Goal: Check status: Check status

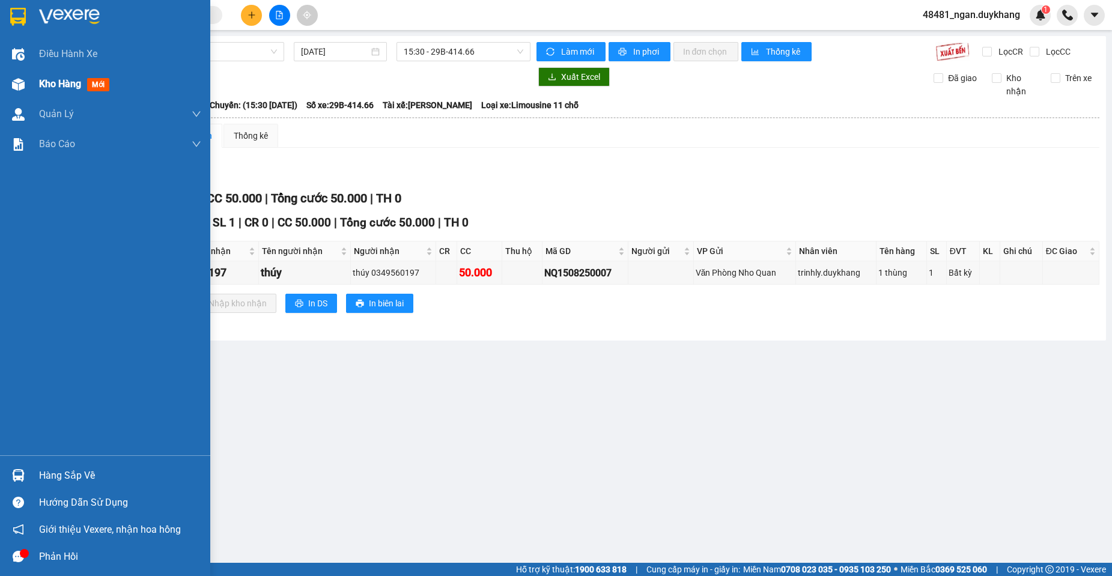
click at [27, 78] on div at bounding box center [18, 84] width 21 height 21
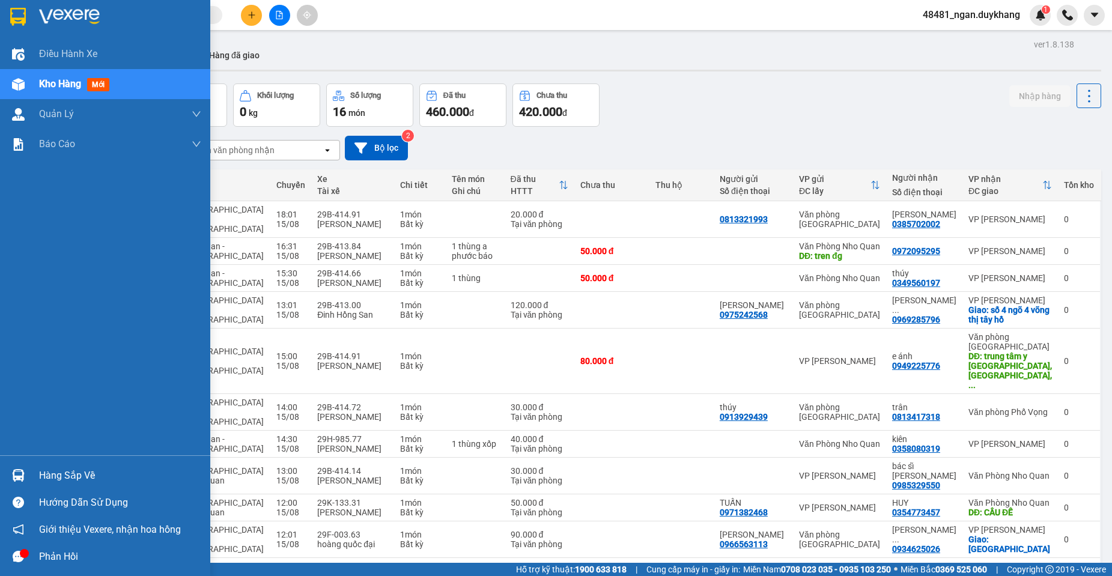
click at [28, 469] on div at bounding box center [18, 475] width 21 height 21
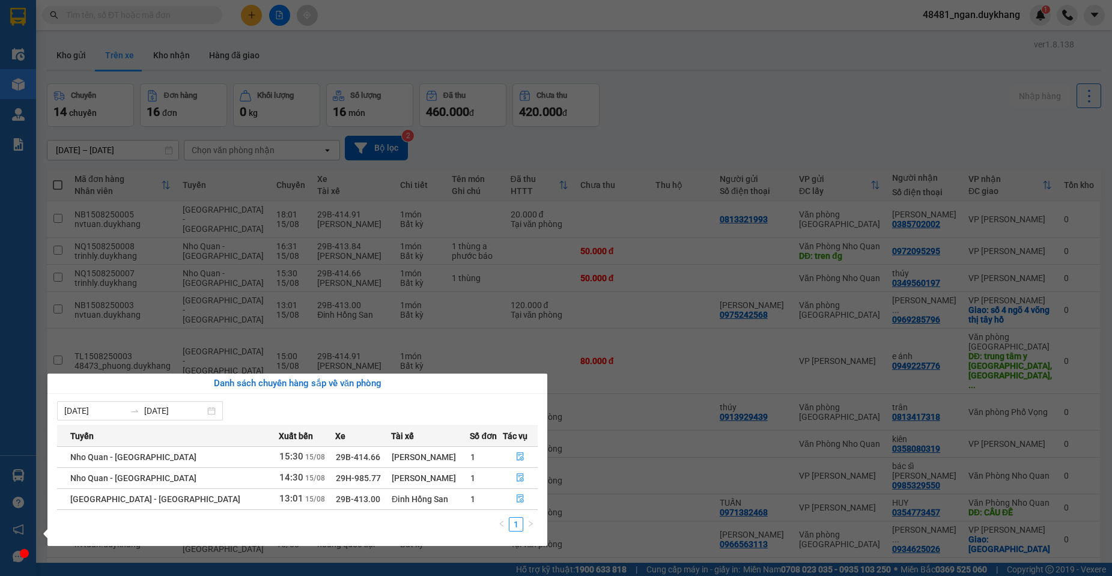
click at [759, 155] on section "Kết quả tìm kiếm ( 841 ) Bộ lọc Ngày tạo đơn gần nhất Mã ĐH Trạng thái Món hàng…" at bounding box center [556, 288] width 1112 height 576
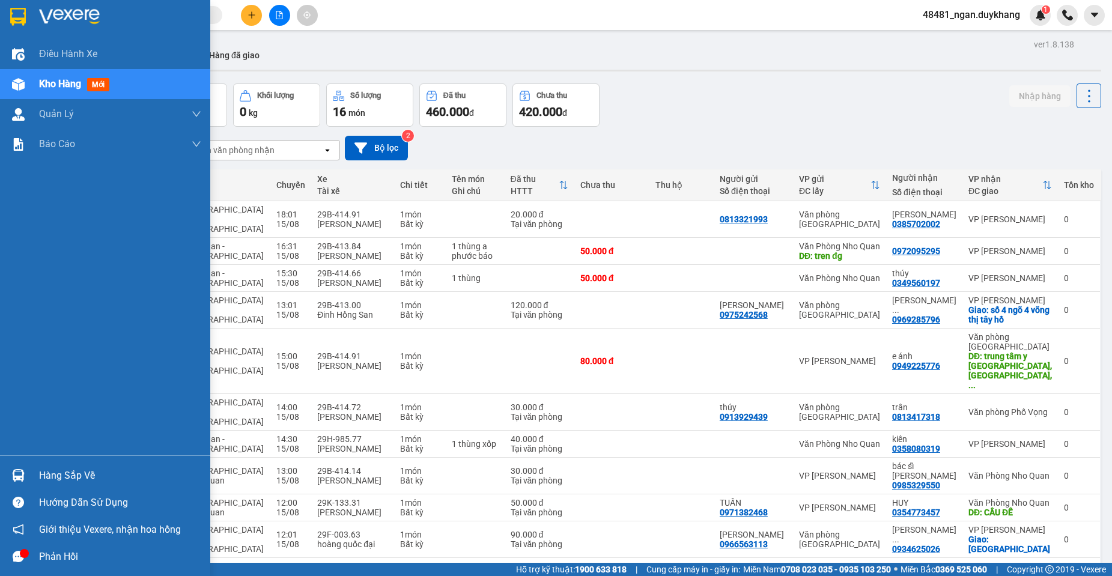
click at [31, 472] on div "Hàng sắp về" at bounding box center [105, 475] width 210 height 27
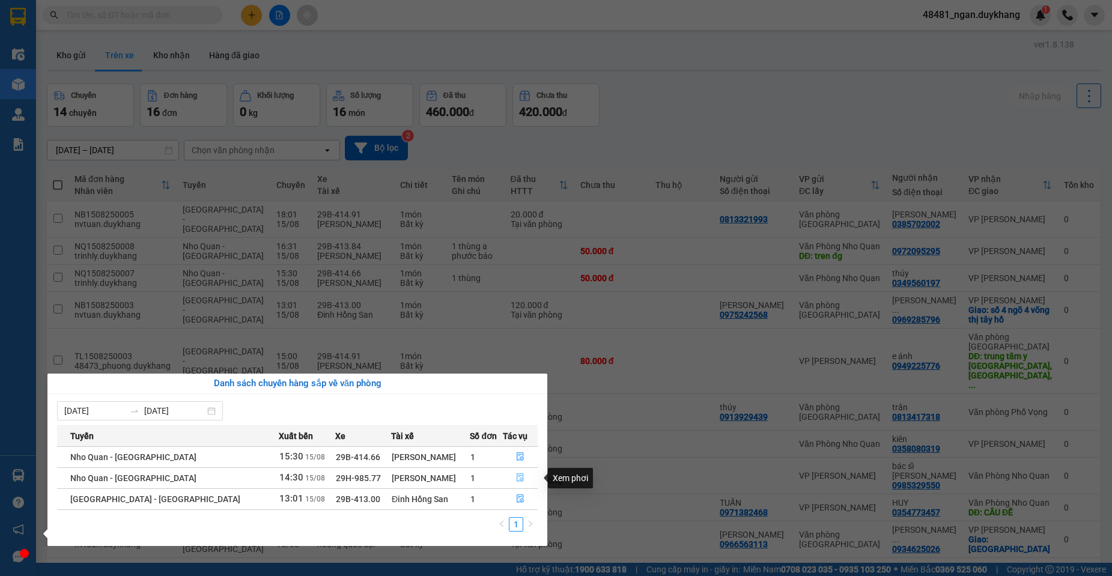
click at [517, 479] on icon "file-done" at bounding box center [520, 478] width 7 height 8
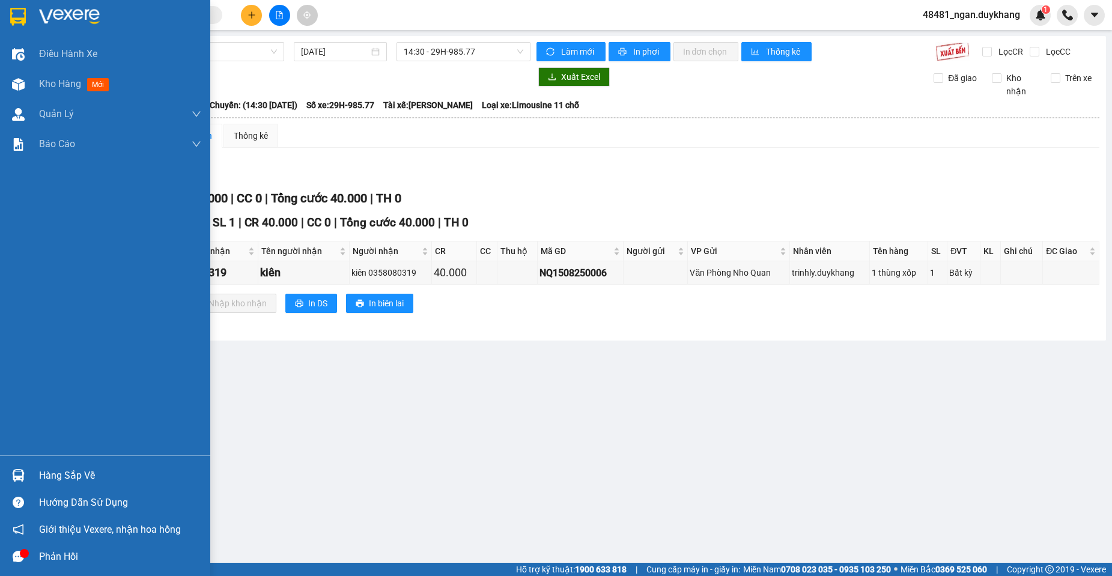
click at [28, 88] on div at bounding box center [18, 84] width 21 height 21
